Goal: Information Seeking & Learning: Learn about a topic

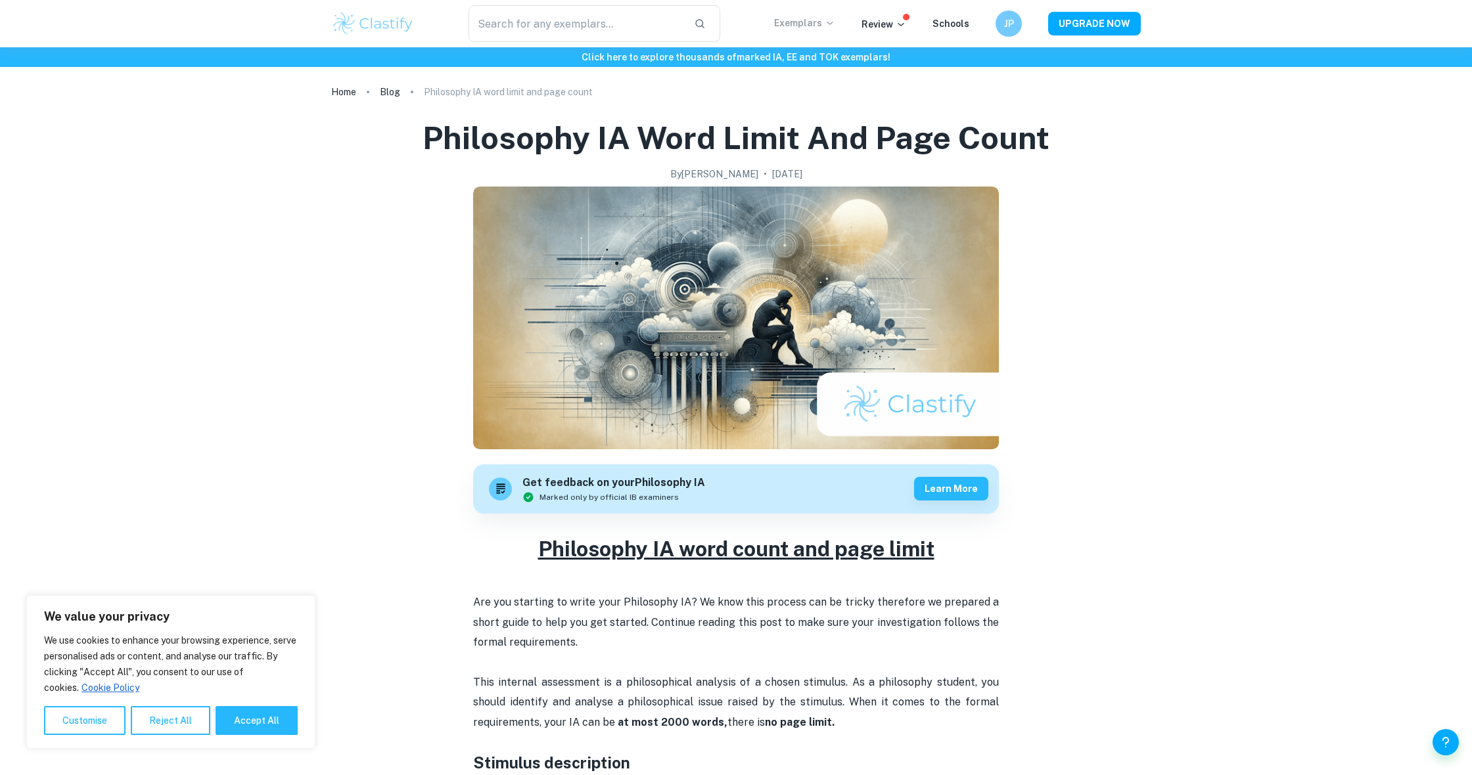
scroll to position [867, 0]
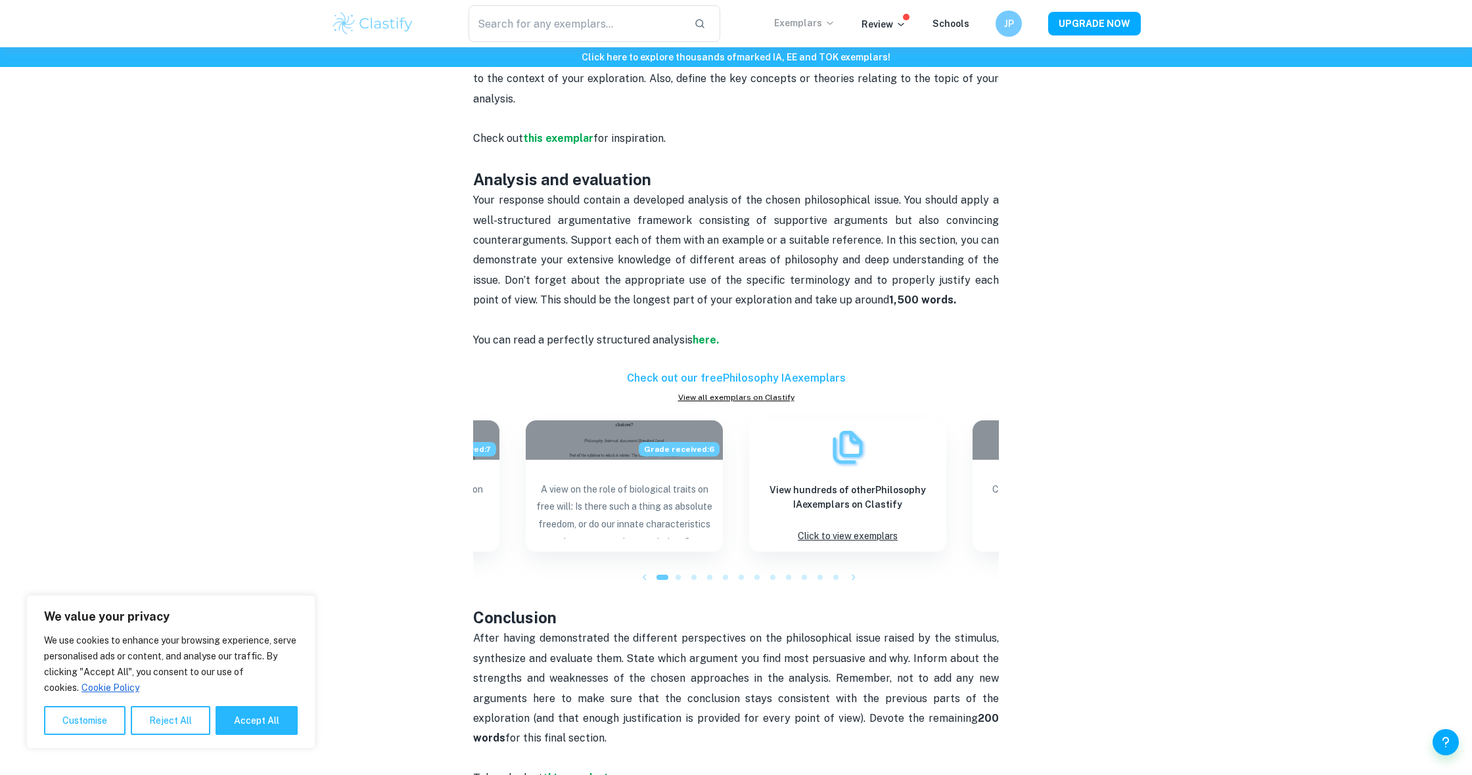
click at [809, 21] on p "Exemplars" at bounding box center [804, 23] width 61 height 14
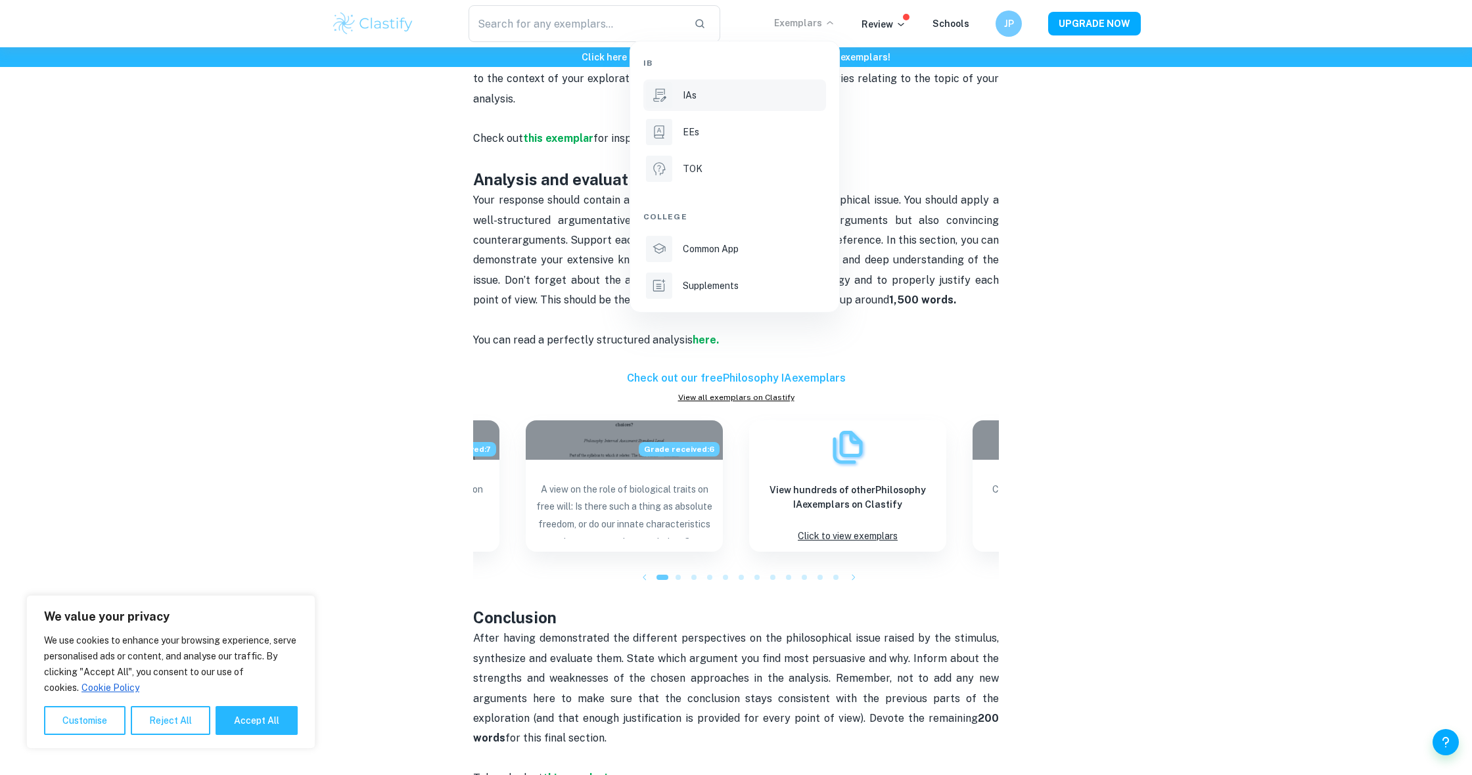
click at [696, 101] on p "IAs" at bounding box center [690, 95] width 14 height 14
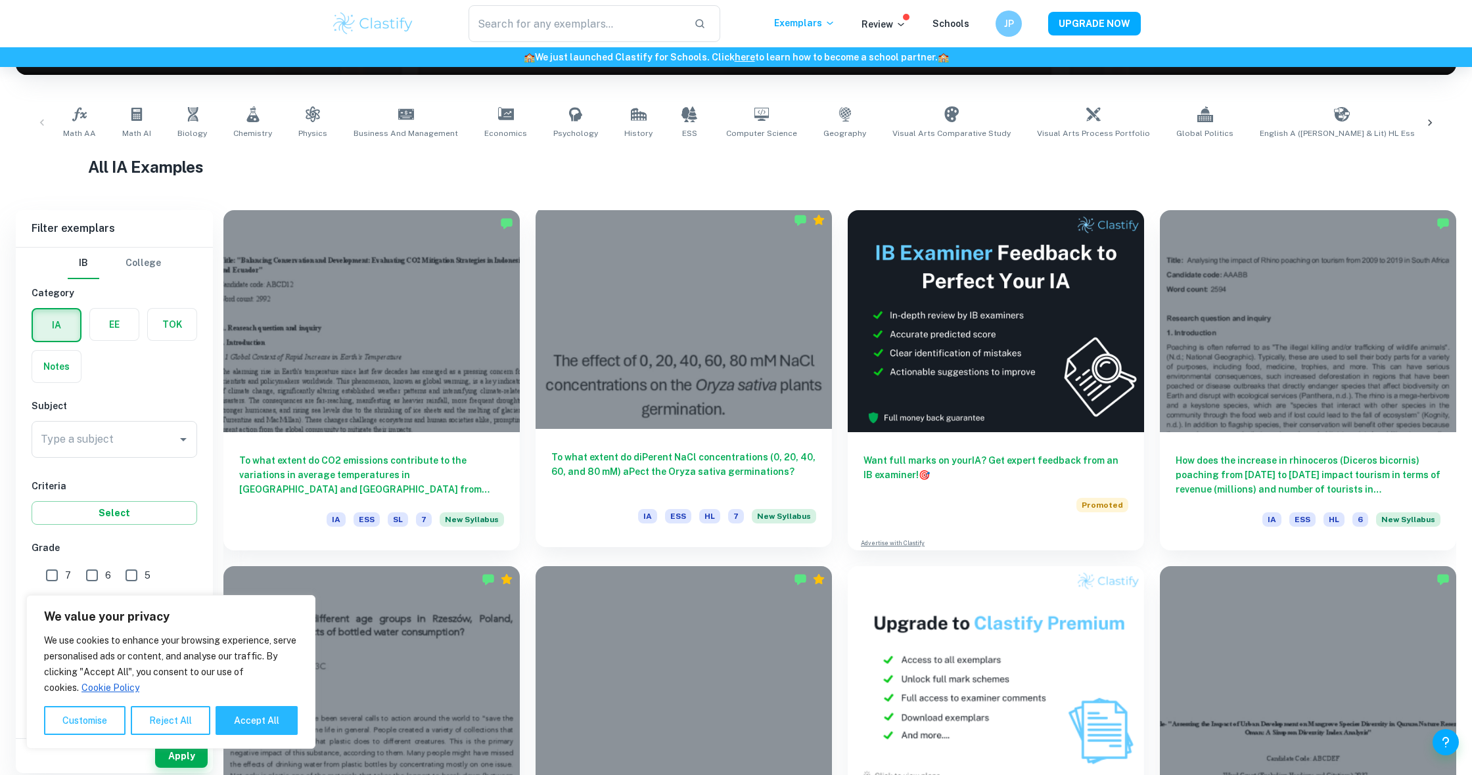
scroll to position [242, 0]
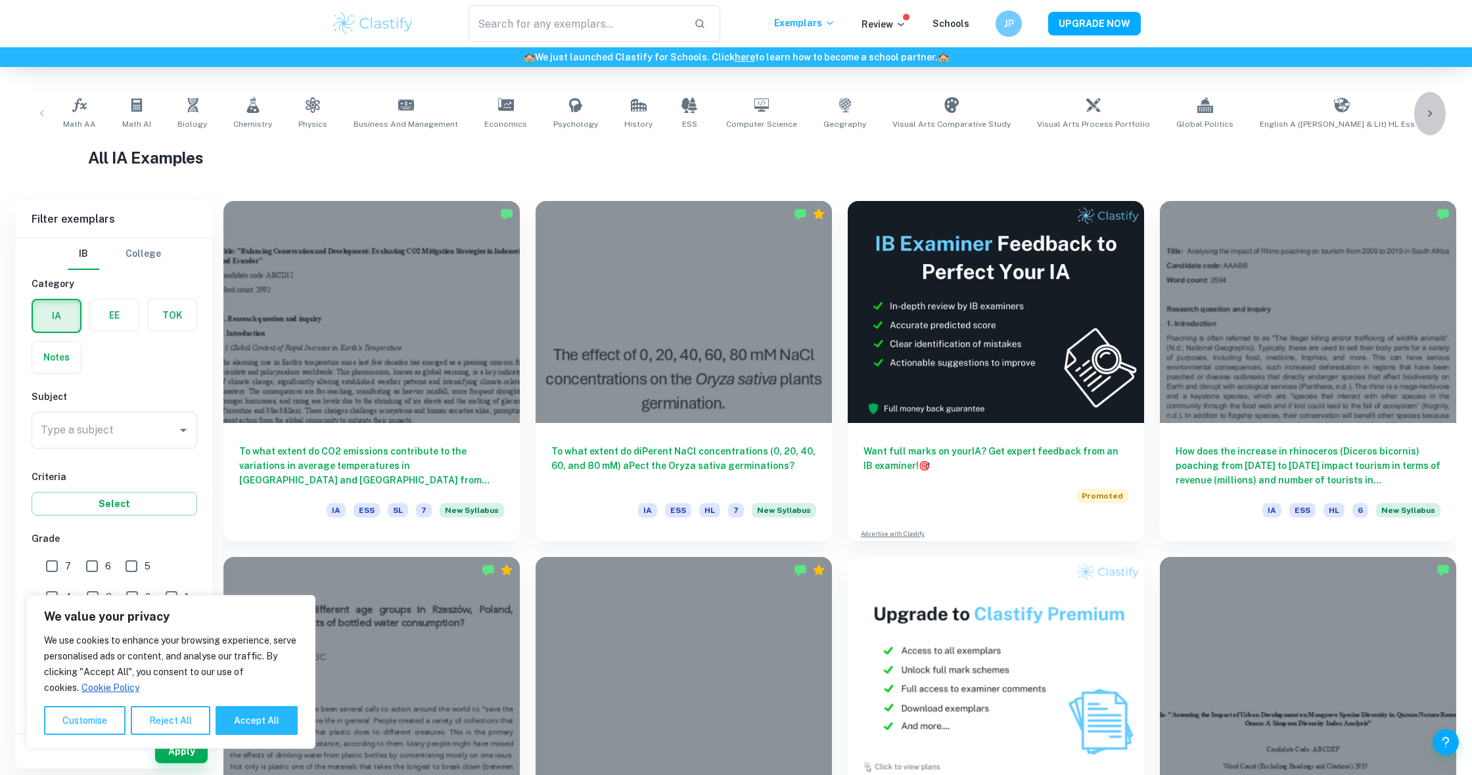
click at [1439, 108] on div at bounding box center [1430, 113] width 32 height 43
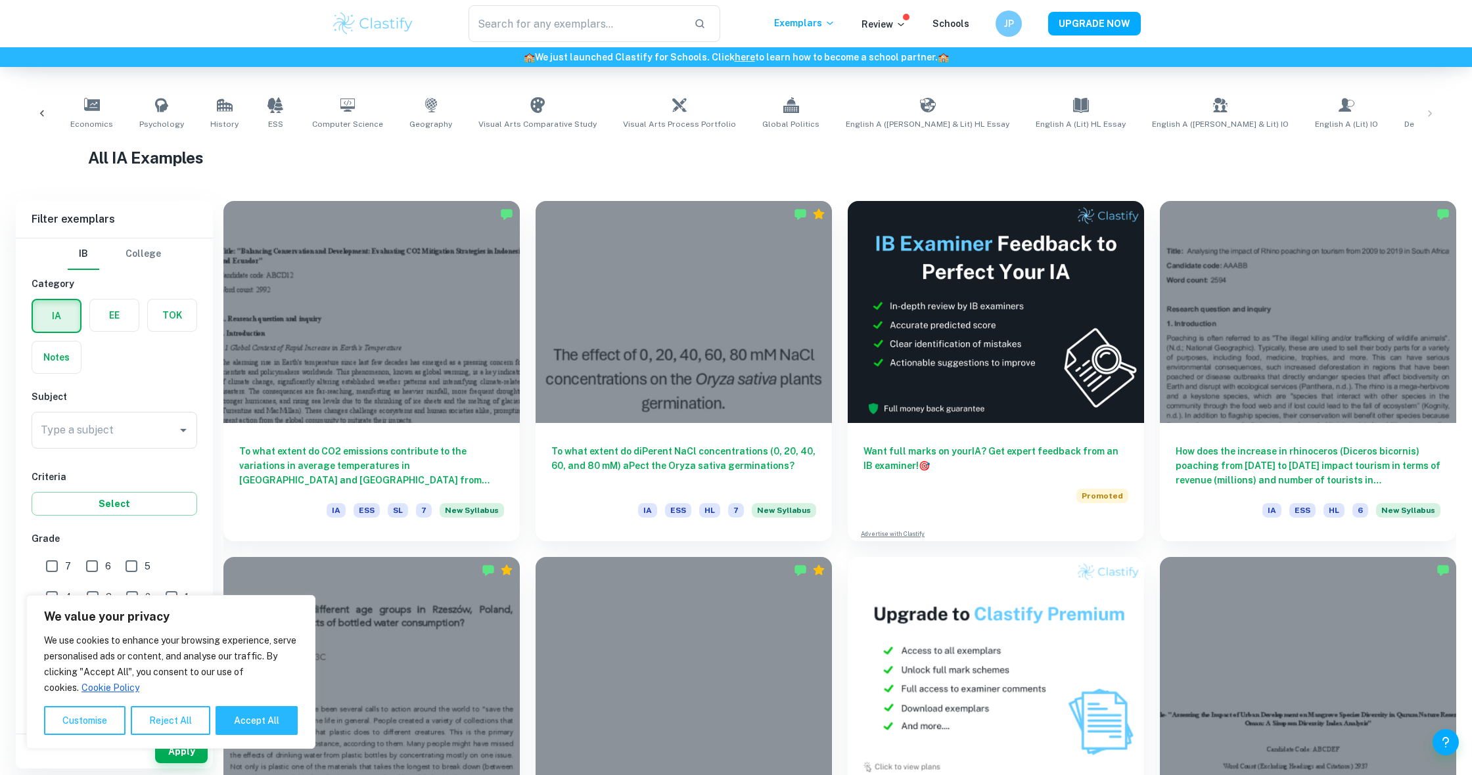
scroll to position [0, 414]
click at [39, 116] on icon at bounding box center [41, 113] width 13 height 13
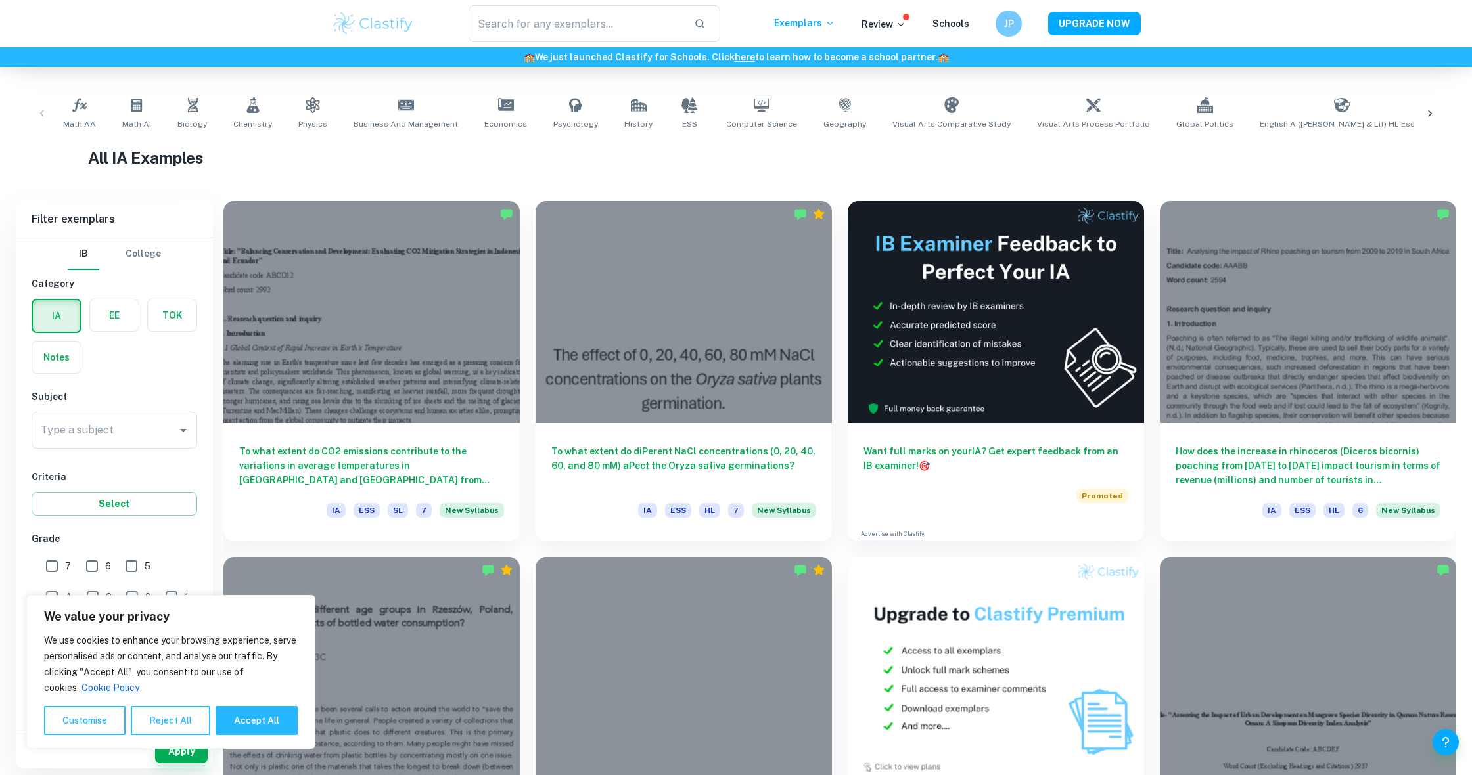
click at [39, 116] on div "Math AA Math AI Biology Chemistry Physics Business and Management Economics Psy…" at bounding box center [735, 113] width 1419 height 43
click at [1436, 118] on div at bounding box center [1430, 113] width 32 height 43
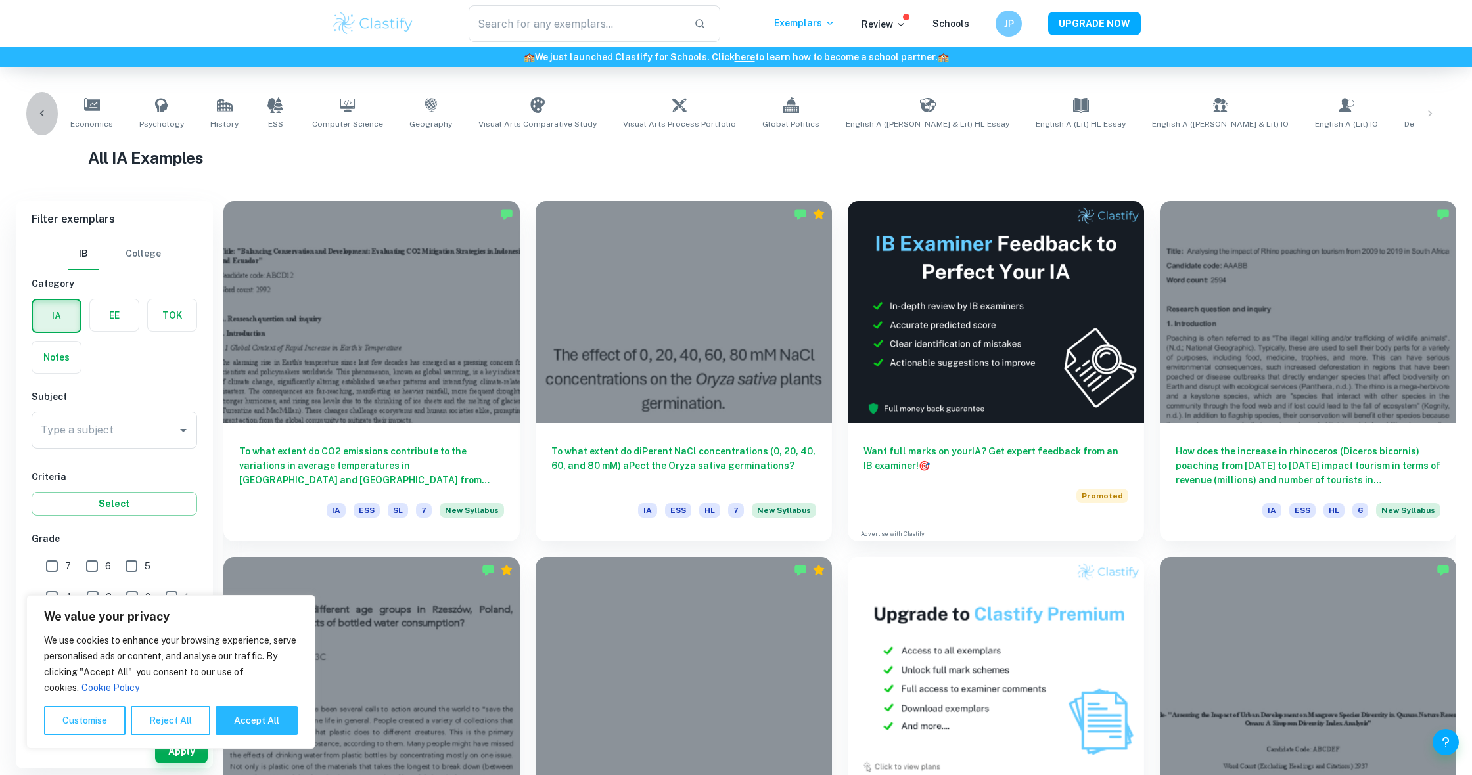
click at [36, 120] on div at bounding box center [42, 113] width 32 height 43
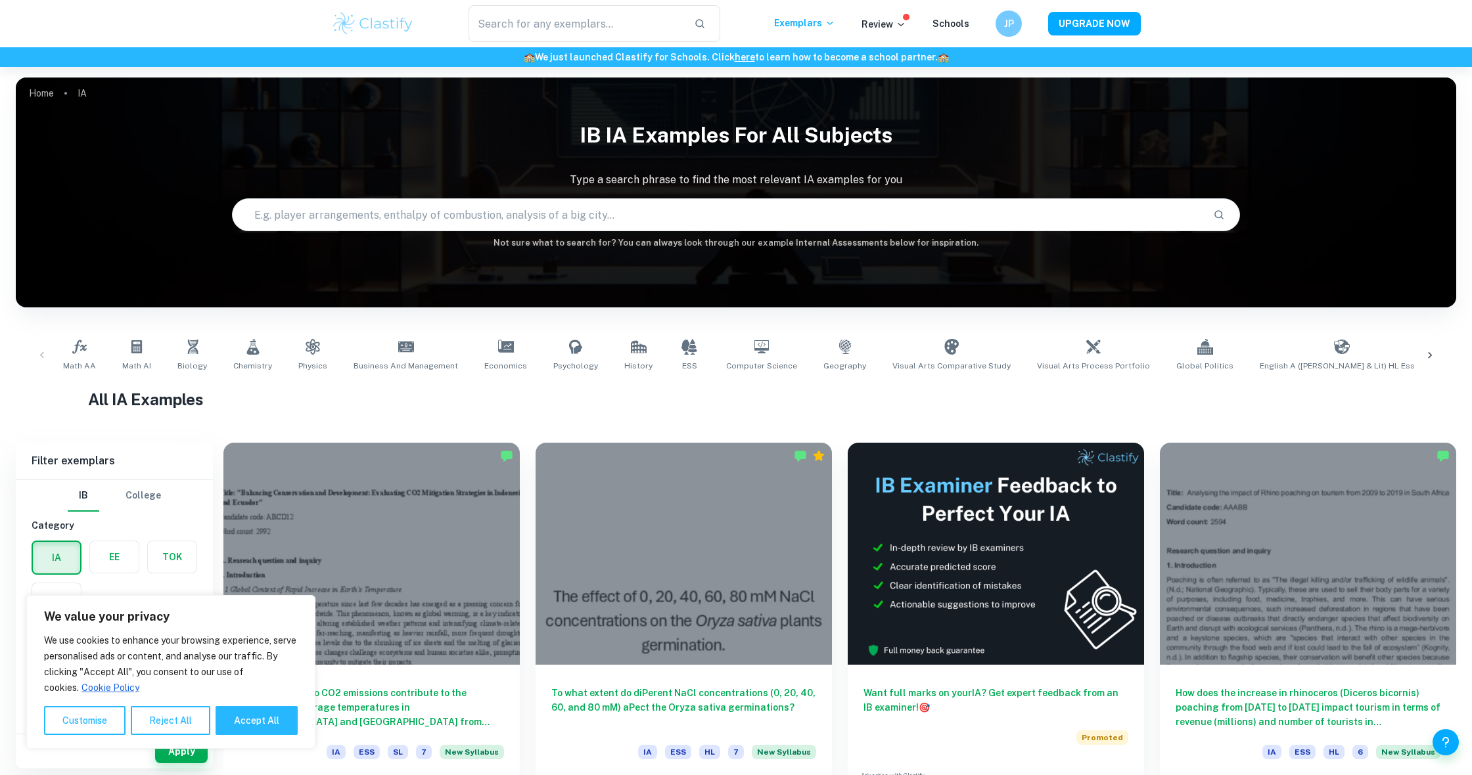
scroll to position [0, 0]
click at [558, 357] on link "Psychology" at bounding box center [575, 355] width 55 height 43
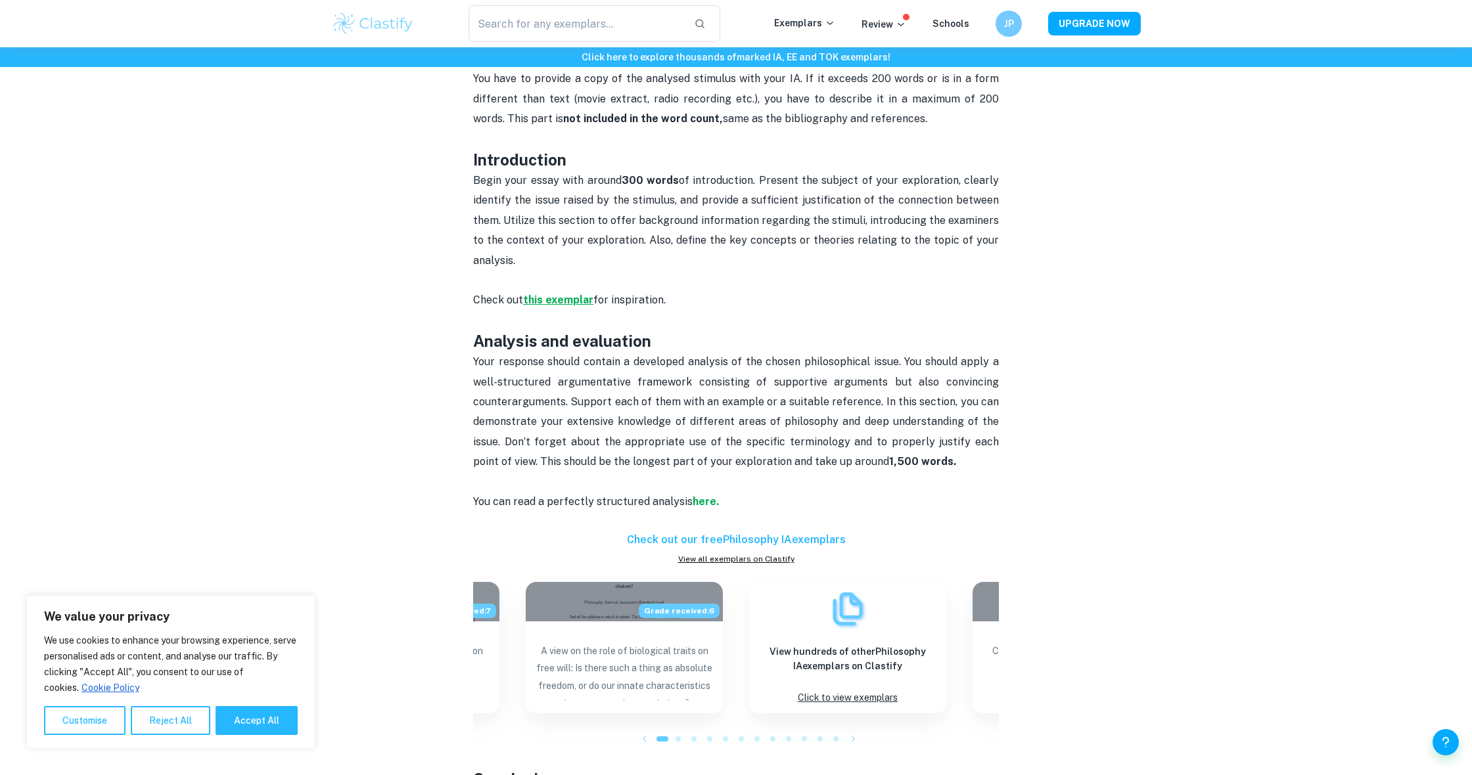
scroll to position [706, 0]
click at [582, 296] on strong "this exemplar" at bounding box center [558, 299] width 70 height 12
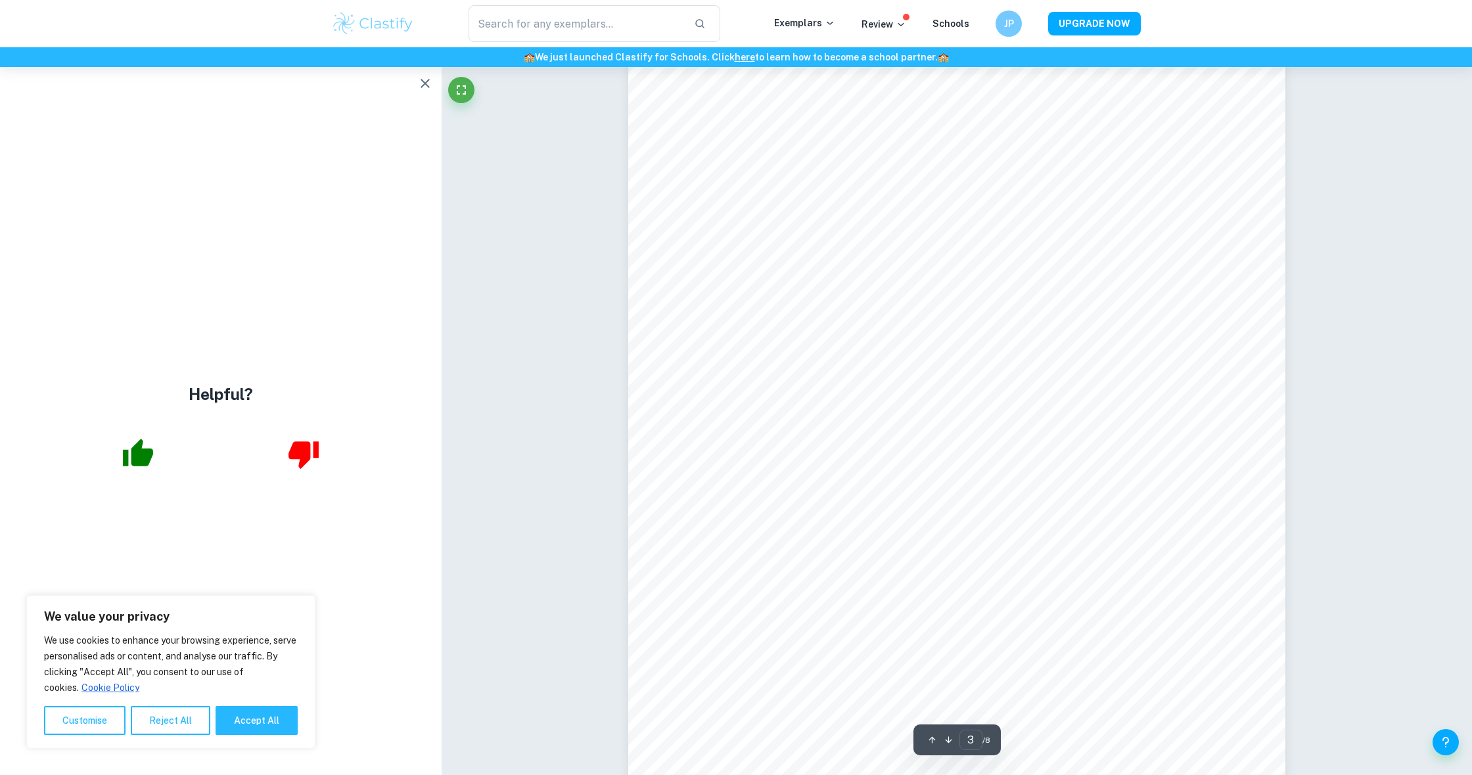
scroll to position [2248, 0]
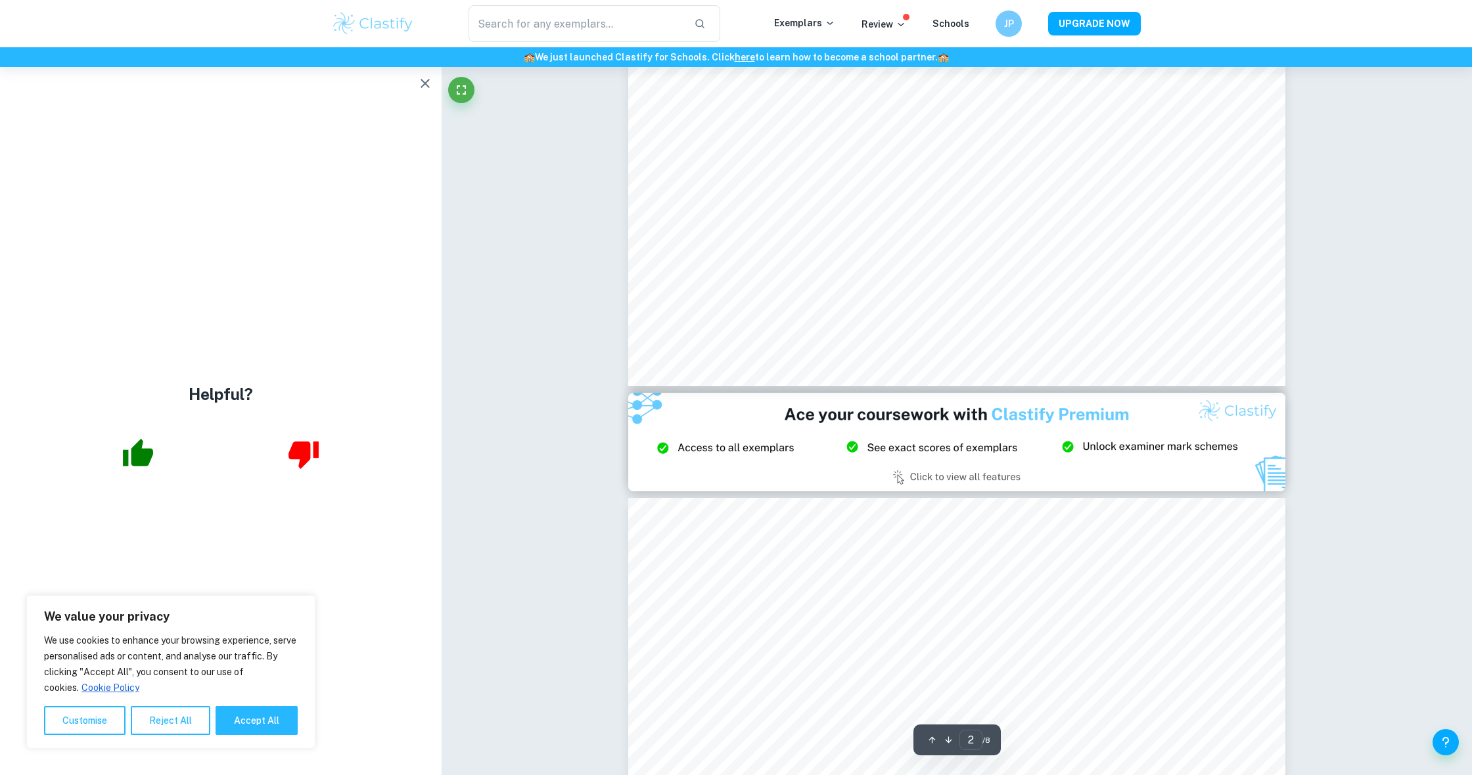
type input "3"
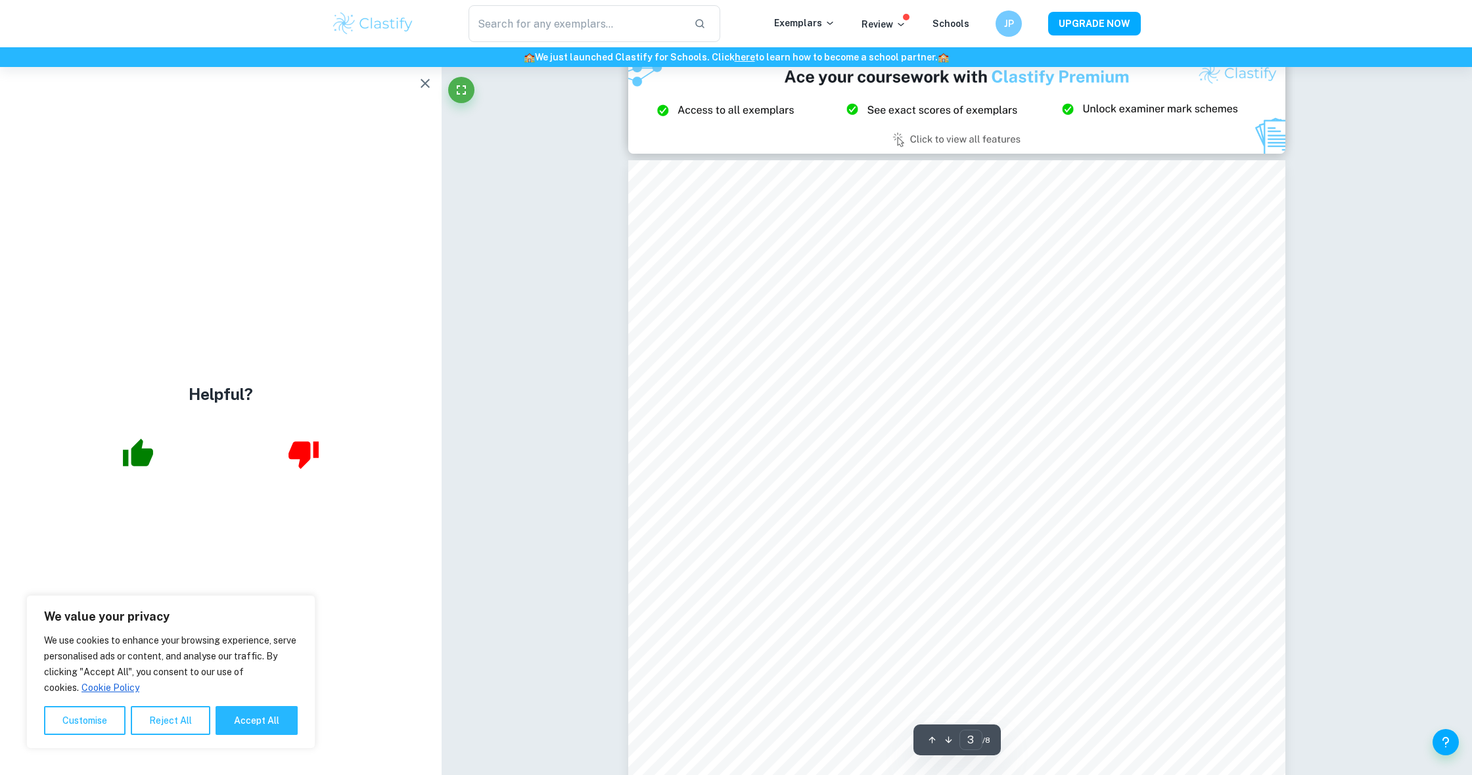
scroll to position [2000, 0]
